Goal: Task Accomplishment & Management: Use online tool/utility

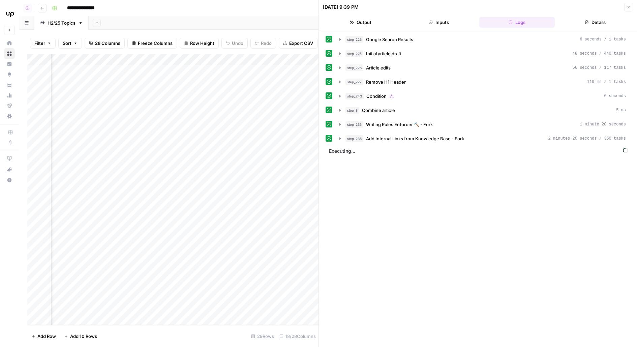
scroll to position [0, 725]
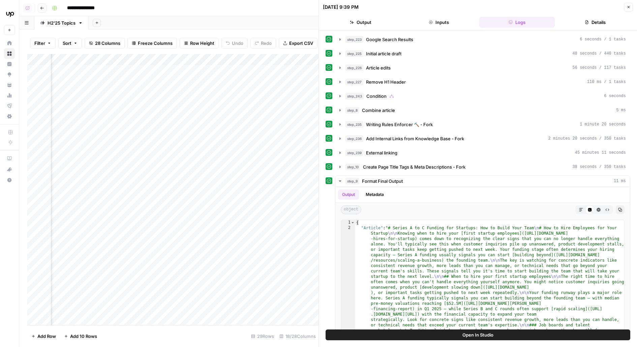
click at [626, 7] on button "Close" at bounding box center [628, 7] width 9 height 9
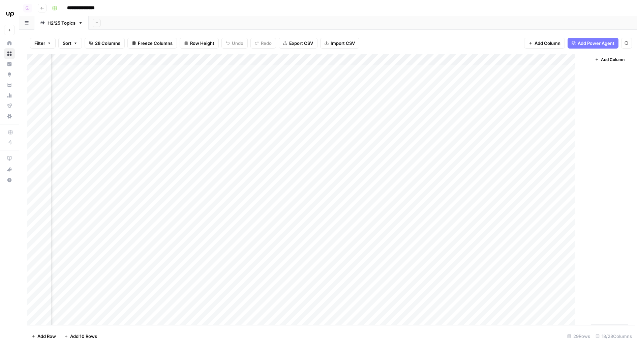
scroll to position [0, 572]
click at [472, 103] on div "Add Column" at bounding box center [328, 189] width 602 height 271
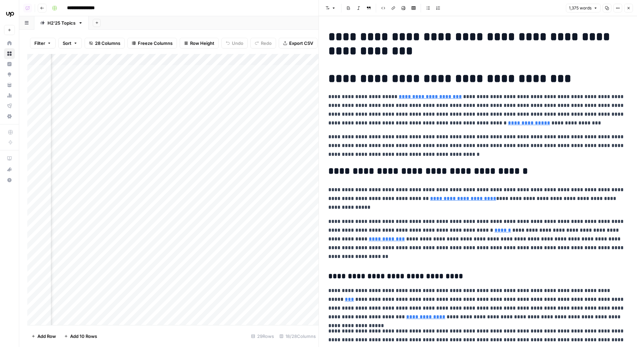
scroll to position [0, 803]
click at [440, 77] on h1 "**********" at bounding box center [477, 78] width 299 height 14
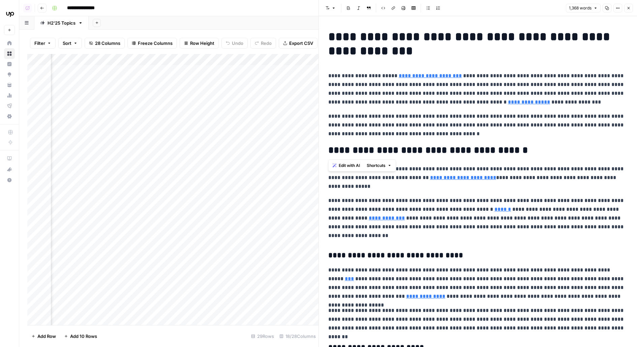
drag, startPoint x: 326, startPoint y: 74, endPoint x: 507, endPoint y: 143, distance: 193.4
click at [351, 164] on span "Edit with AI" at bounding box center [349, 165] width 21 height 6
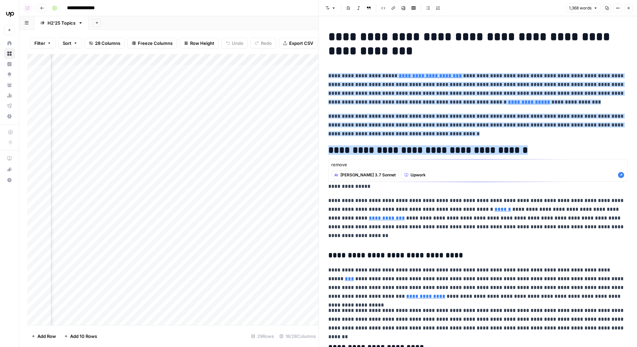
type textarea "remove"
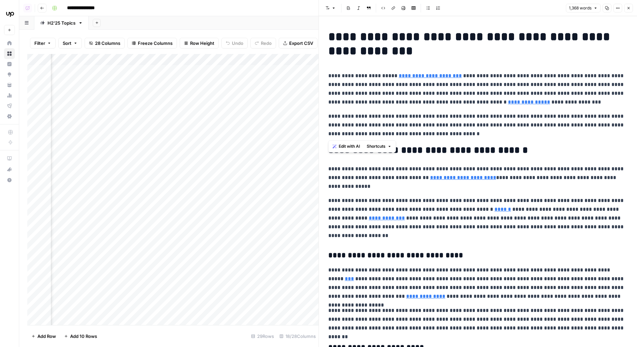
drag, startPoint x: 442, startPoint y: 138, endPoint x: 316, endPoint y: 69, distance: 143.9
click at [319, 69] on div "**********" at bounding box center [478, 173] width 319 height 347
click at [351, 147] on span "Edit with AI" at bounding box center [349, 146] width 21 height 6
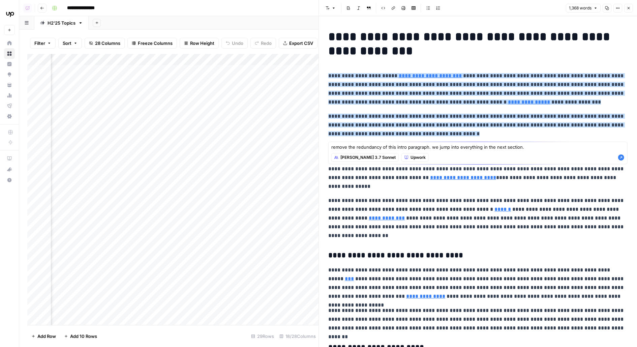
type textarea "remove the redundancy of this intro paragraph. we jump into everything in the n…"
click at [623, 158] on icon "button" at bounding box center [621, 157] width 6 height 6
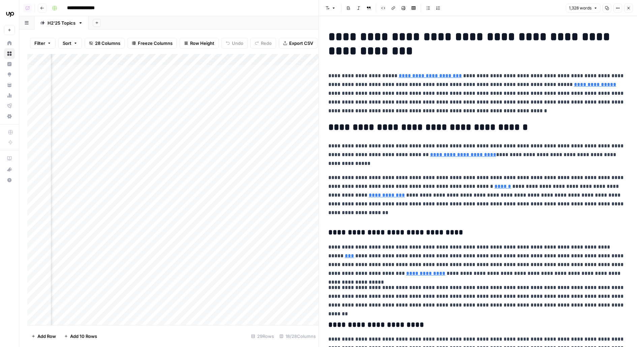
click at [493, 103] on p "**********" at bounding box center [477, 93] width 299 height 44
click at [562, 111] on p "**********" at bounding box center [477, 93] width 299 height 44
click at [631, 6] on button "Close" at bounding box center [628, 8] width 9 height 9
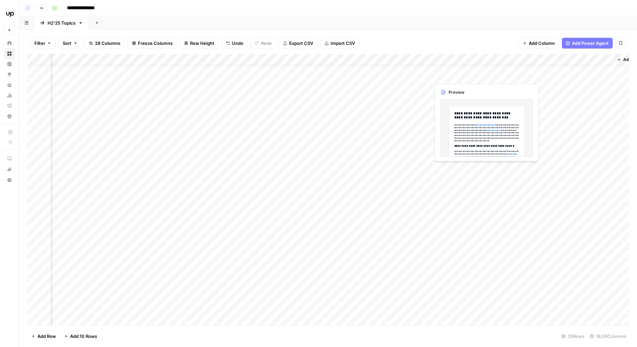
scroll to position [20, 559]
click at [476, 84] on div "Add Column" at bounding box center [328, 189] width 602 height 271
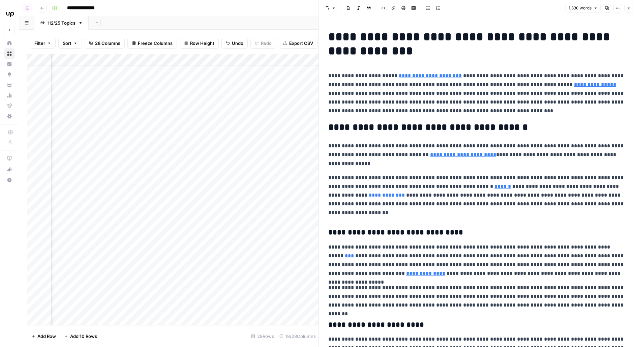
scroll to position [20, 856]
click at [186, 103] on div "Add Column" at bounding box center [172, 189] width 291 height 271
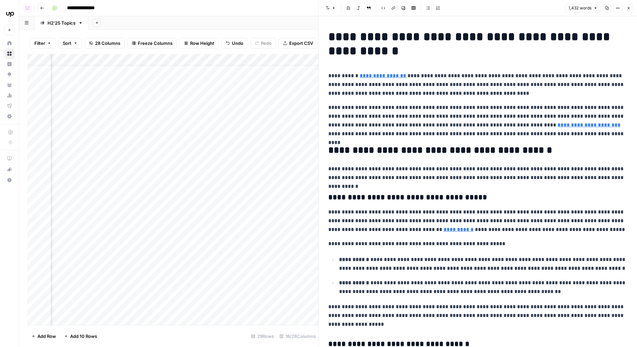
click at [187, 278] on div "Add Column" at bounding box center [172, 189] width 291 height 271
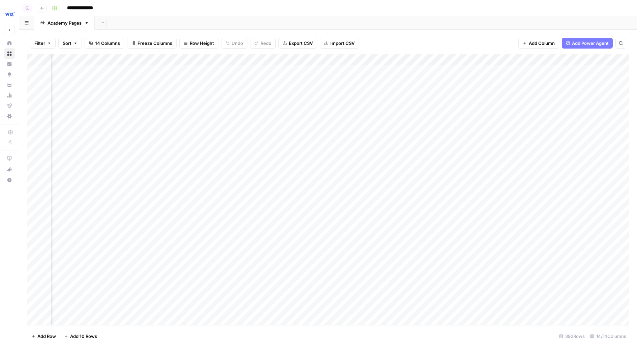
scroll to position [0, 465]
click at [454, 93] on div "Add Column" at bounding box center [328, 189] width 602 height 271
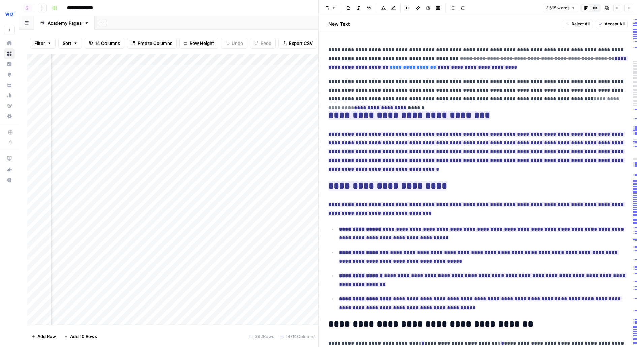
click at [629, 5] on button "Close" at bounding box center [628, 8] width 9 height 9
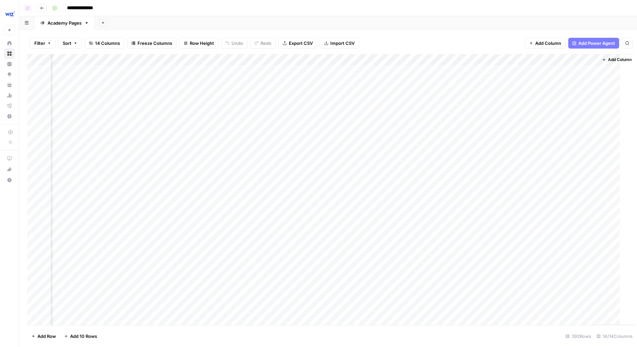
scroll to position [0, 458]
click at [517, 62] on div "Add Column" at bounding box center [328, 189] width 602 height 271
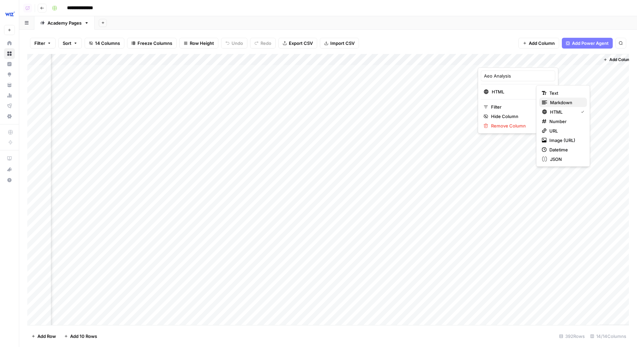
click at [555, 103] on span "Markdown" at bounding box center [566, 102] width 32 height 7
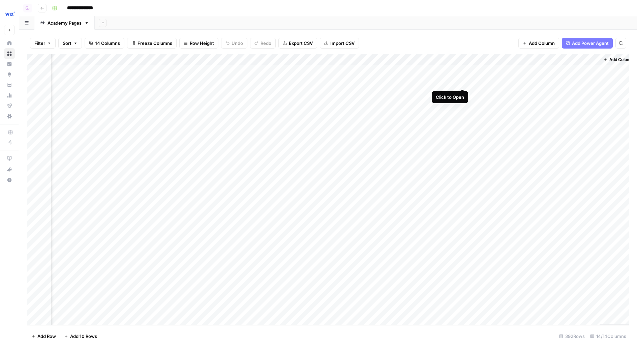
click at [461, 82] on div "Add Column" at bounding box center [328, 189] width 602 height 271
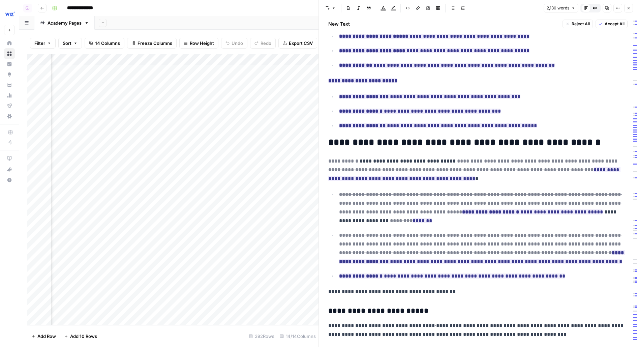
scroll to position [721, 0]
click at [597, 3] on header "Font style Bold Italic Block quote Text color Highlight color Code block Link I…" at bounding box center [478, 8] width 318 height 16
click at [599, 8] on button "Compare Old vs New Content" at bounding box center [595, 8] width 9 height 9
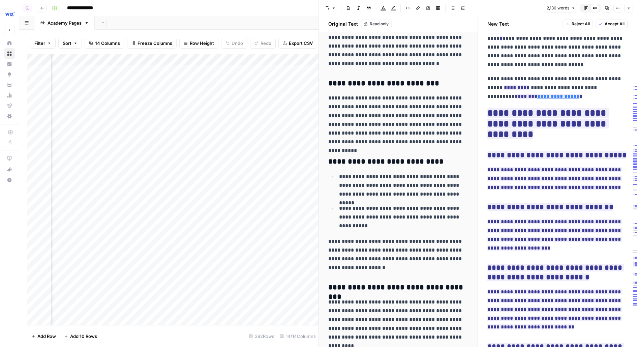
scroll to position [2774, 0]
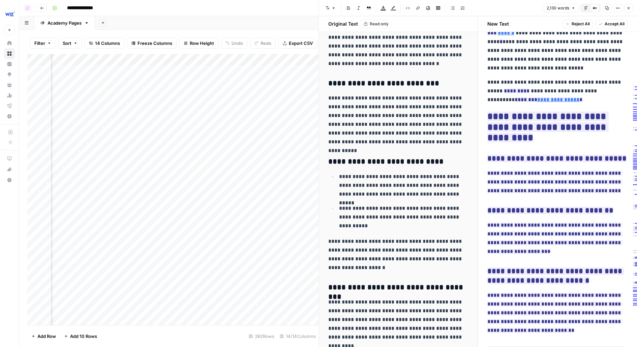
click at [631, 5] on button "Close" at bounding box center [628, 8] width 9 height 9
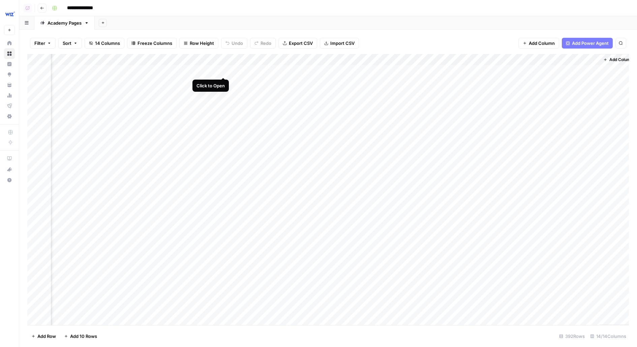
click at [222, 71] on div "Add Column" at bounding box center [328, 189] width 602 height 271
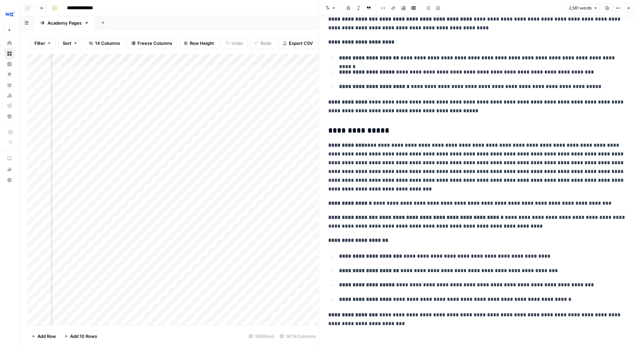
scroll to position [0, 776]
click at [213, 70] on div "Add Column" at bounding box center [172, 189] width 291 height 271
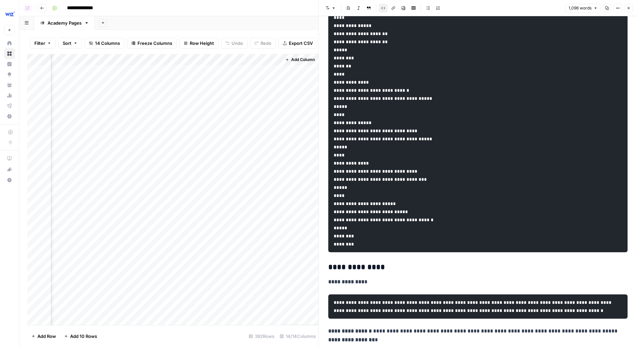
scroll to position [739, 0]
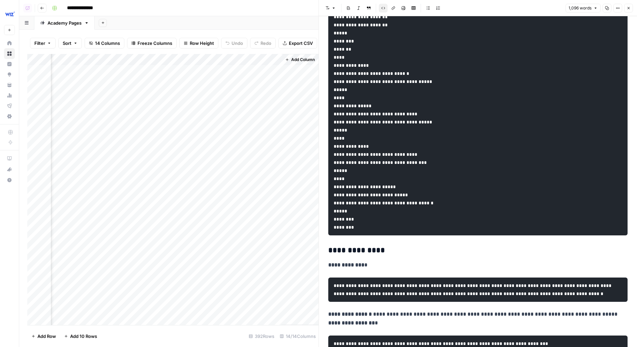
click at [630, 11] on button "Close" at bounding box center [628, 8] width 9 height 9
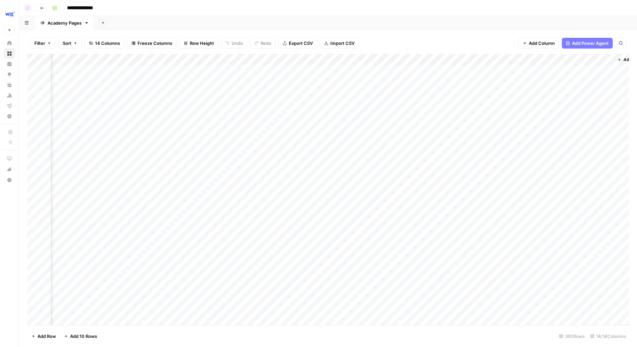
scroll to position [0, 436]
click at [246, 71] on div "Add Column" at bounding box center [328, 189] width 602 height 271
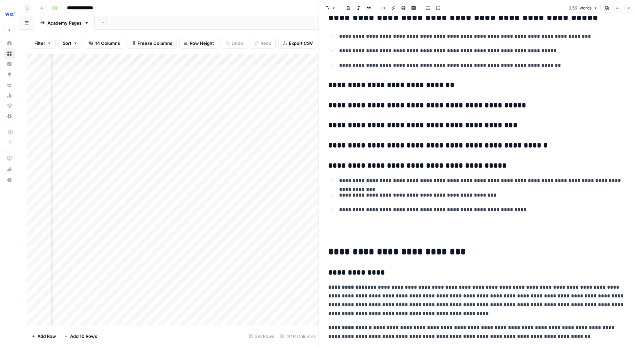
scroll to position [1081, 0]
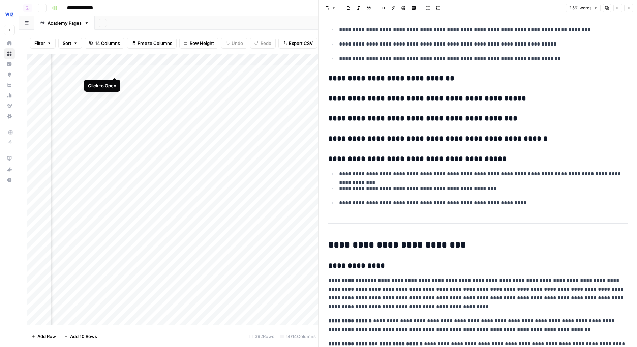
click at [114, 72] on div "Add Column" at bounding box center [172, 189] width 291 height 271
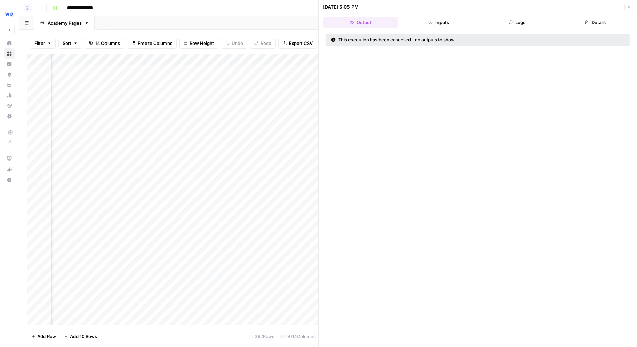
click at [519, 24] on button "Logs" at bounding box center [517, 22] width 76 height 11
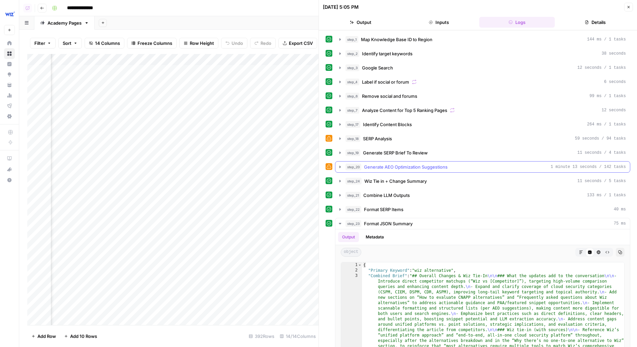
click at [470, 168] on button "step_20 Generate AEO Optimization Suggestions 1 minute 13 seconds / 142 tasks" at bounding box center [482, 166] width 295 height 11
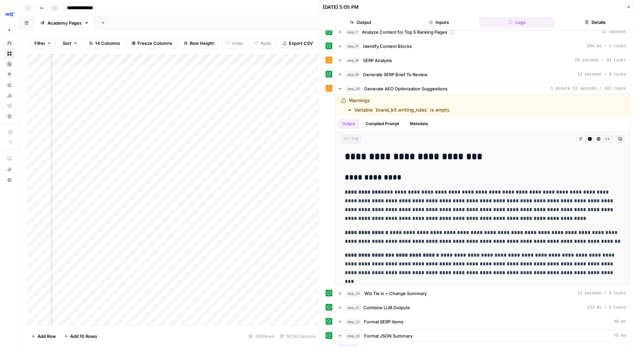
scroll to position [0, 454]
click at [226, 71] on div "Add Column" at bounding box center [172, 189] width 291 height 271
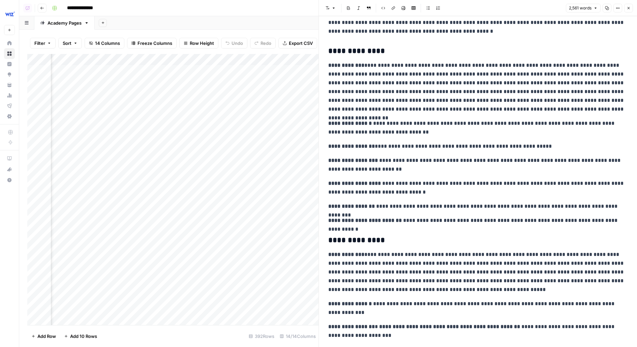
scroll to position [1593, 0]
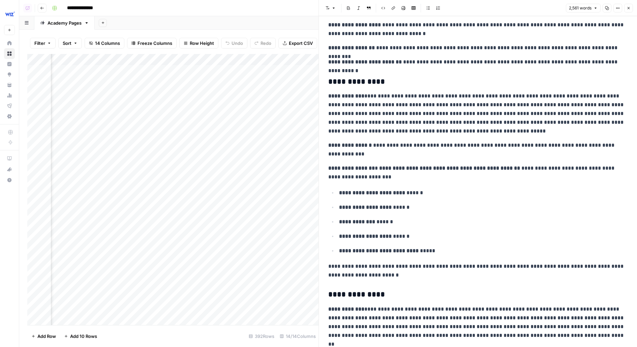
click at [98, 69] on div "Add Column" at bounding box center [172, 189] width 291 height 271
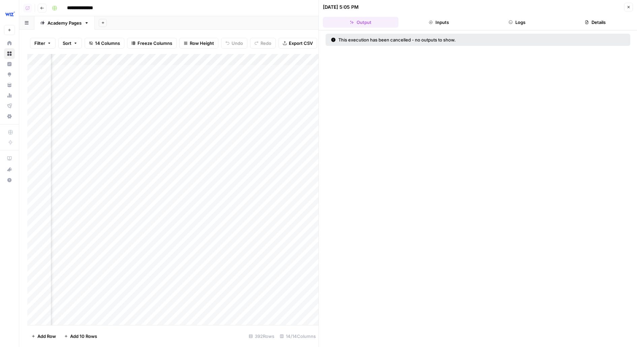
click at [521, 20] on button "Logs" at bounding box center [517, 22] width 76 height 11
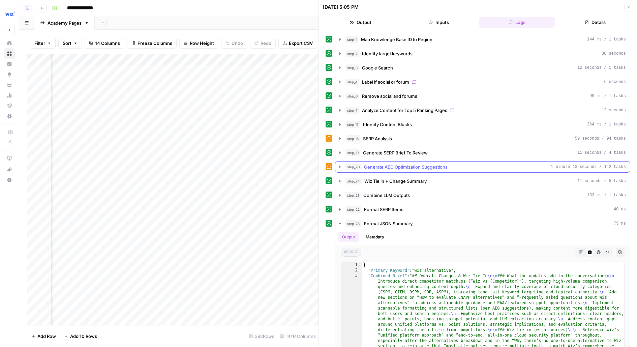
click at [367, 165] on span "Generate AEO Optimization Suggestions" at bounding box center [406, 166] width 84 height 7
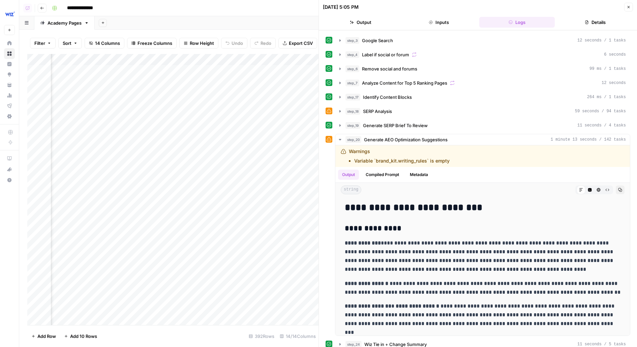
scroll to position [0, 776]
click at [214, 70] on div "Add Column" at bounding box center [172, 189] width 291 height 271
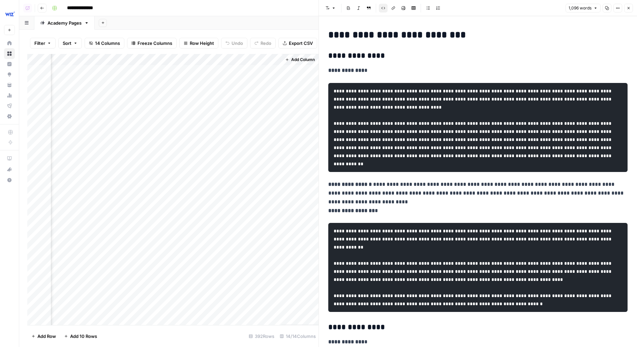
click at [180, 58] on div "Add Column" at bounding box center [172, 189] width 291 height 271
click at [180, 114] on span "Hide Column" at bounding box center [202, 116] width 59 height 7
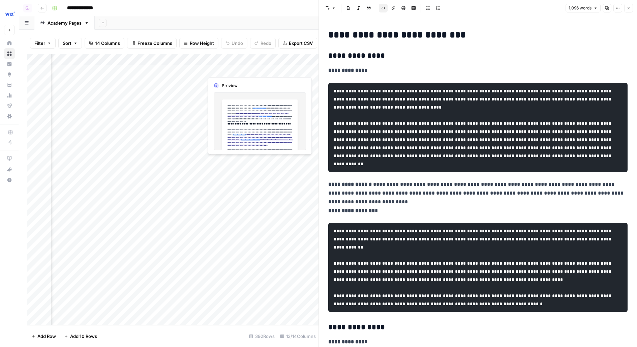
click at [245, 71] on div "Add Column" at bounding box center [172, 189] width 291 height 271
